Goal: Information Seeking & Learning: Learn about a topic

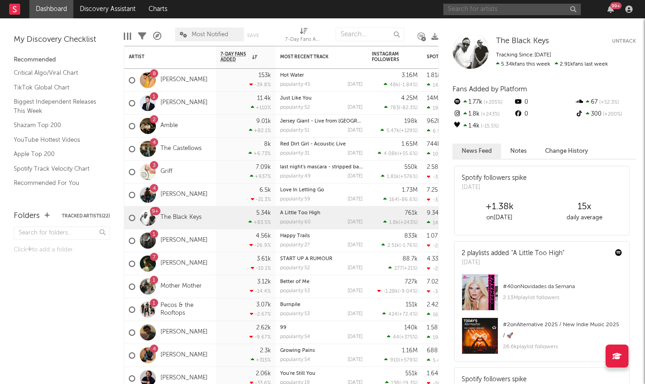
click at [542, 13] on input "text" at bounding box center [513, 9] width 138 height 11
type input "crash [PERSON_NAME]"
click at [491, 10] on input "crash [PERSON_NAME]" at bounding box center [513, 9] width 138 height 11
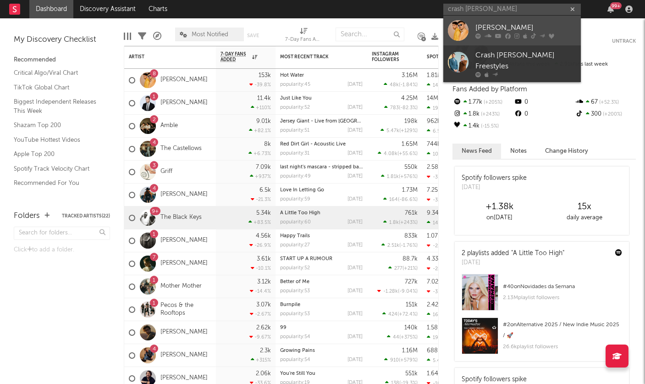
click at [492, 23] on div "[PERSON_NAME]" at bounding box center [526, 27] width 101 height 11
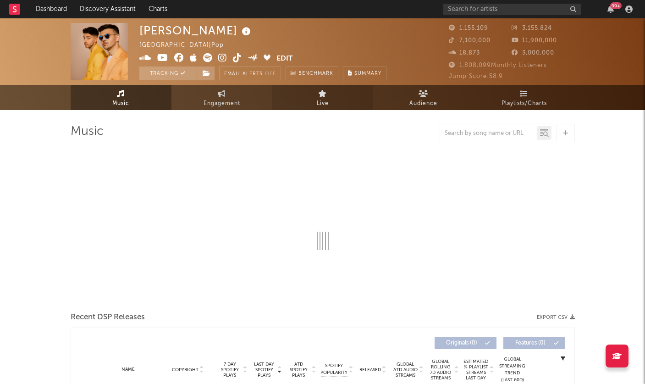
select select "6m"
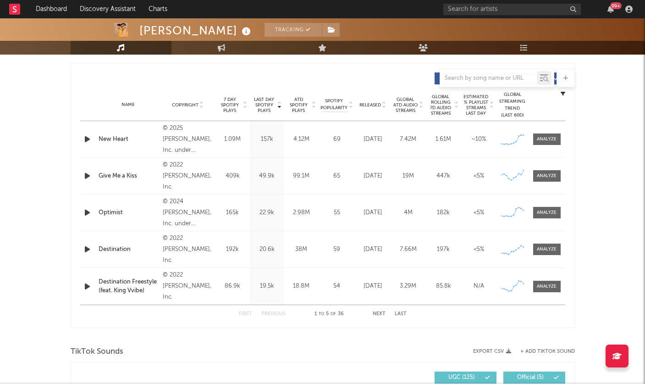
scroll to position [338, 0]
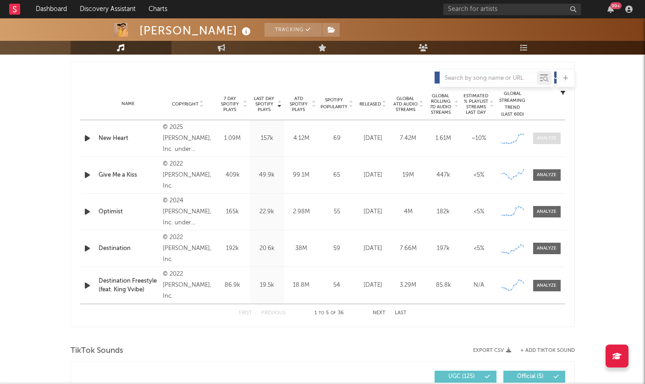
click at [543, 137] on div at bounding box center [547, 138] width 20 height 7
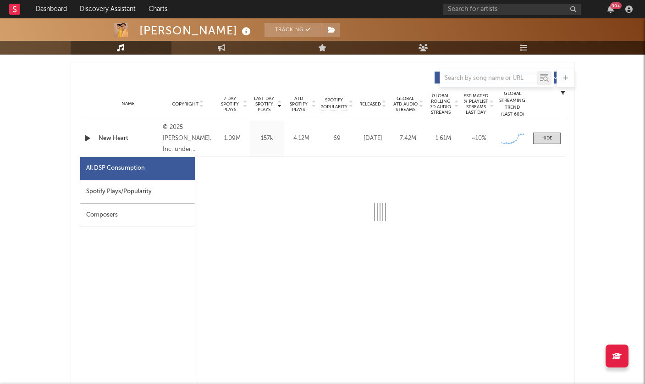
select select "1w"
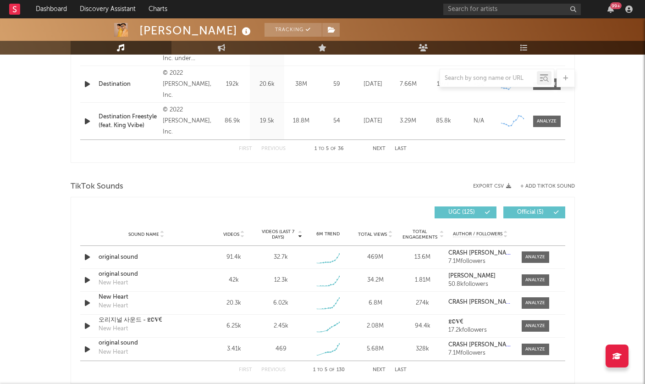
scroll to position [951, 0]
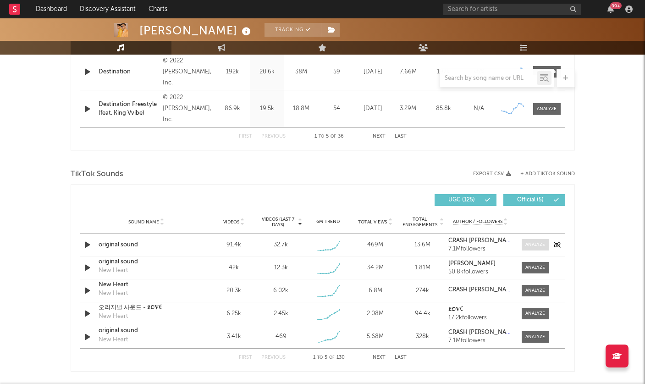
click at [540, 248] on div at bounding box center [536, 244] width 20 height 7
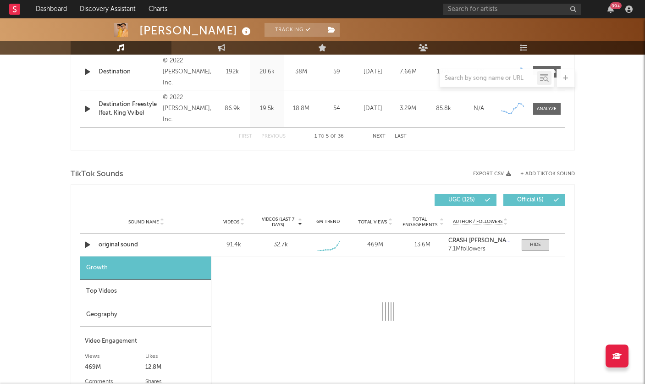
select select "1w"
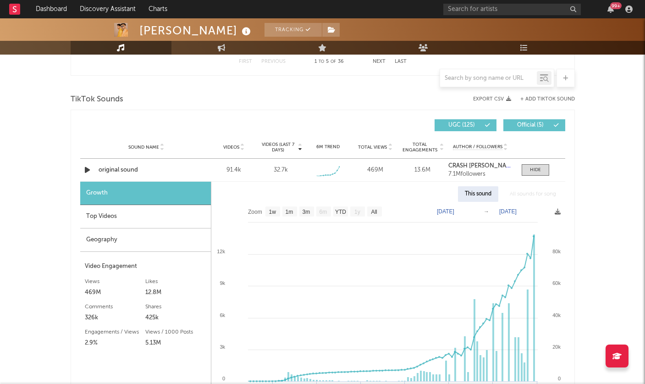
scroll to position [1052, 0]
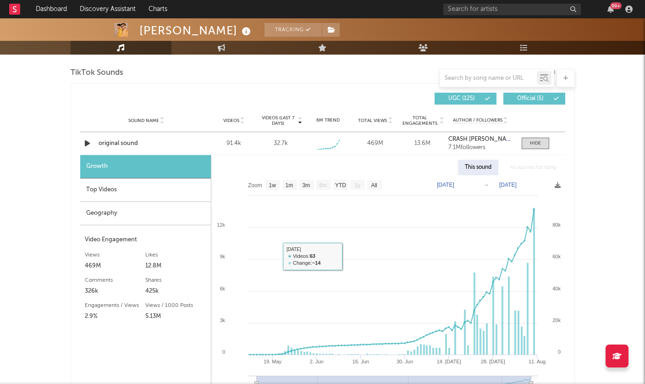
click at [147, 197] on div "Top Videos" at bounding box center [145, 189] width 131 height 23
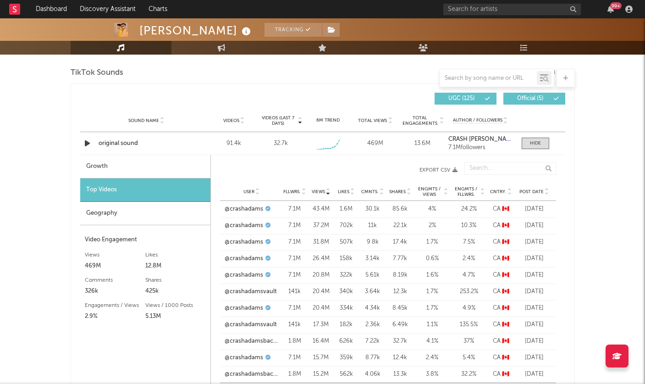
click at [547, 189] on icon at bounding box center [547, 190] width 5 height 4
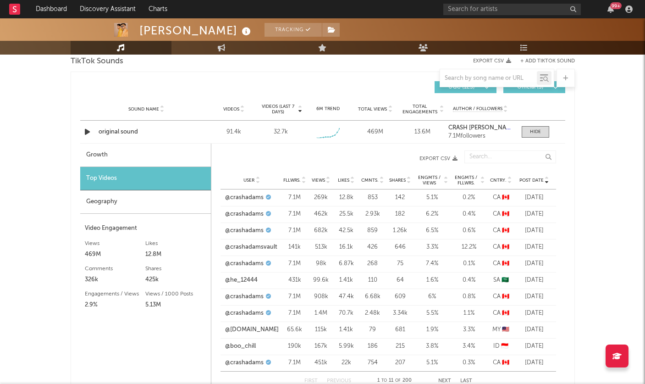
scroll to position [1071, 0]
